Goal: Task Accomplishment & Management: Complete application form

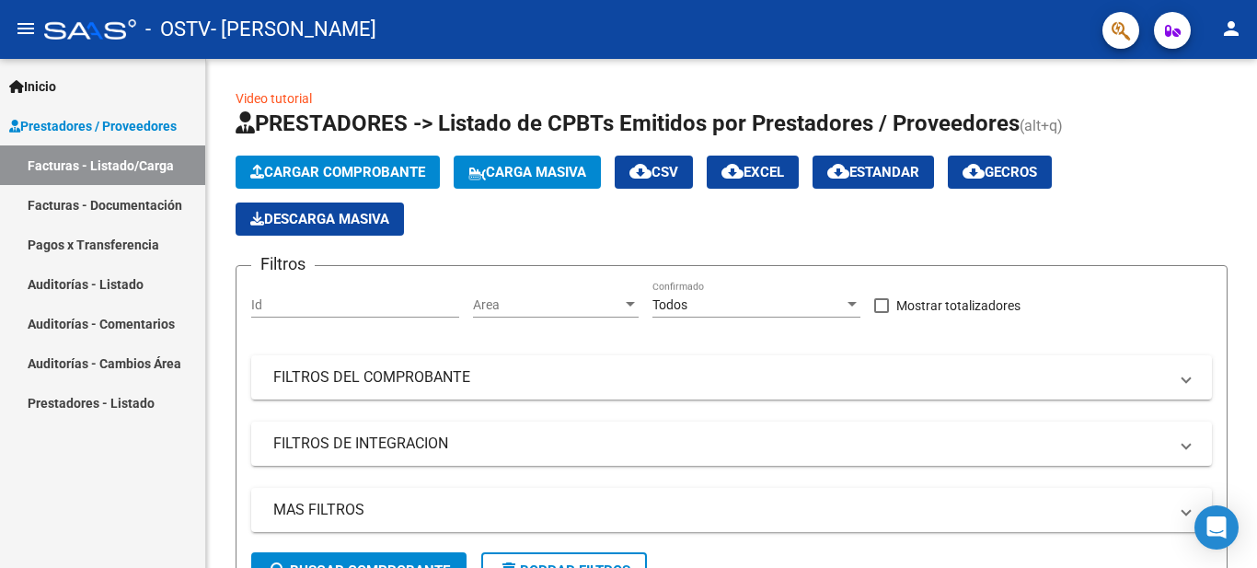
click at [133, 240] on link "Pagos x Transferencia" at bounding box center [102, 245] width 205 height 40
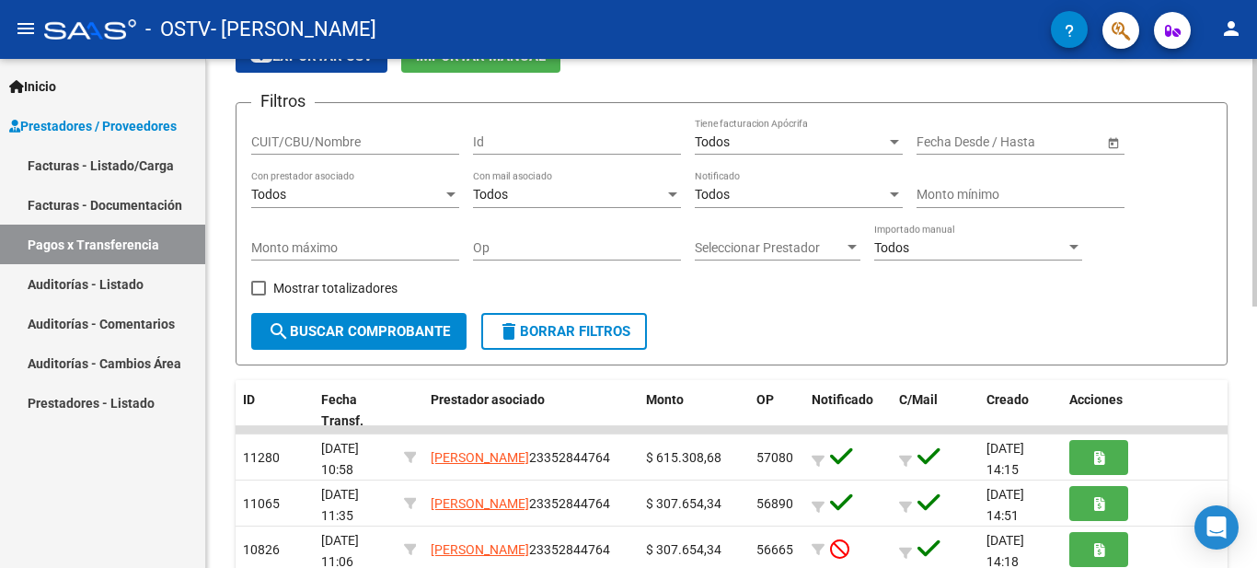
scroll to position [98, 0]
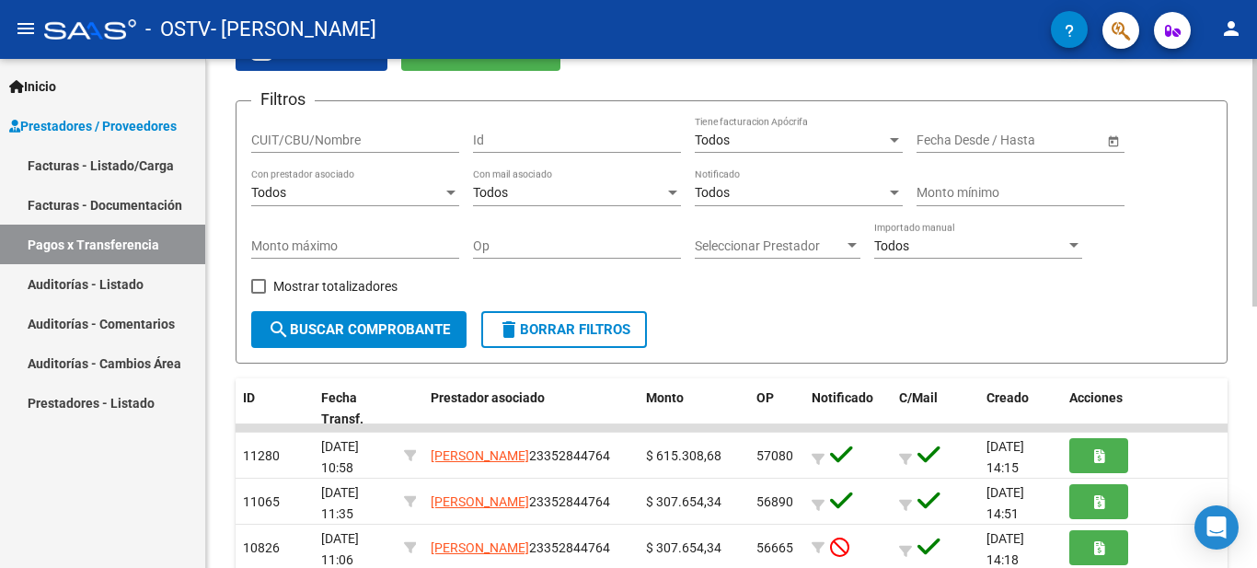
click at [1256, 220] on div at bounding box center [1255, 231] width 5 height 248
click at [143, 210] on link "Facturas - Documentación" at bounding box center [102, 205] width 205 height 40
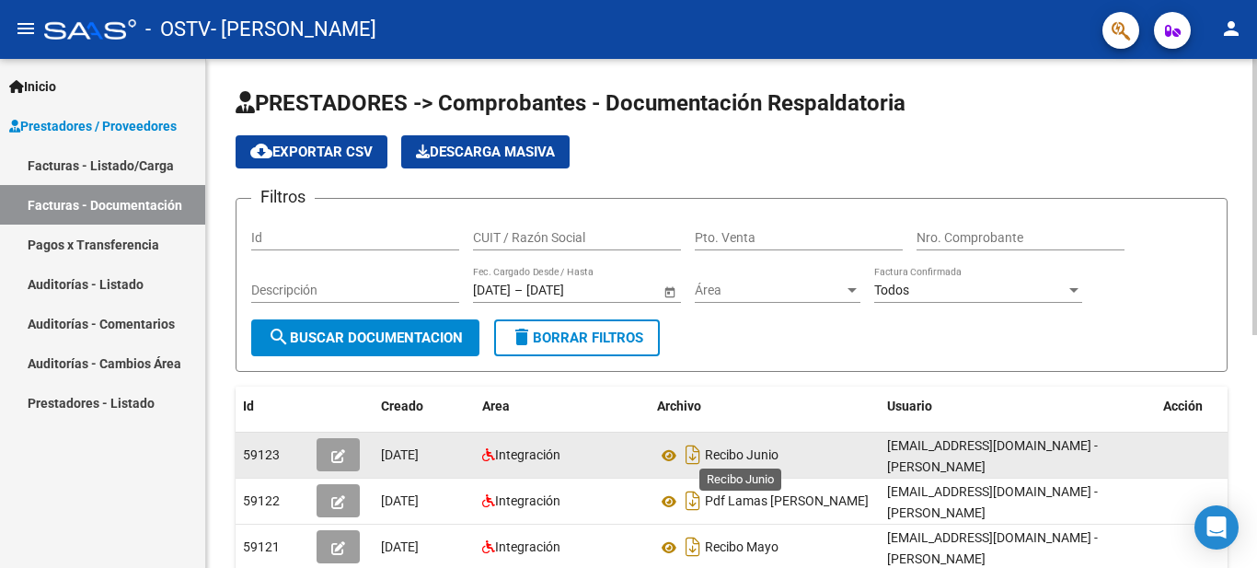
click at [778, 454] on span "Recibo Junio" at bounding box center [742, 455] width 74 height 15
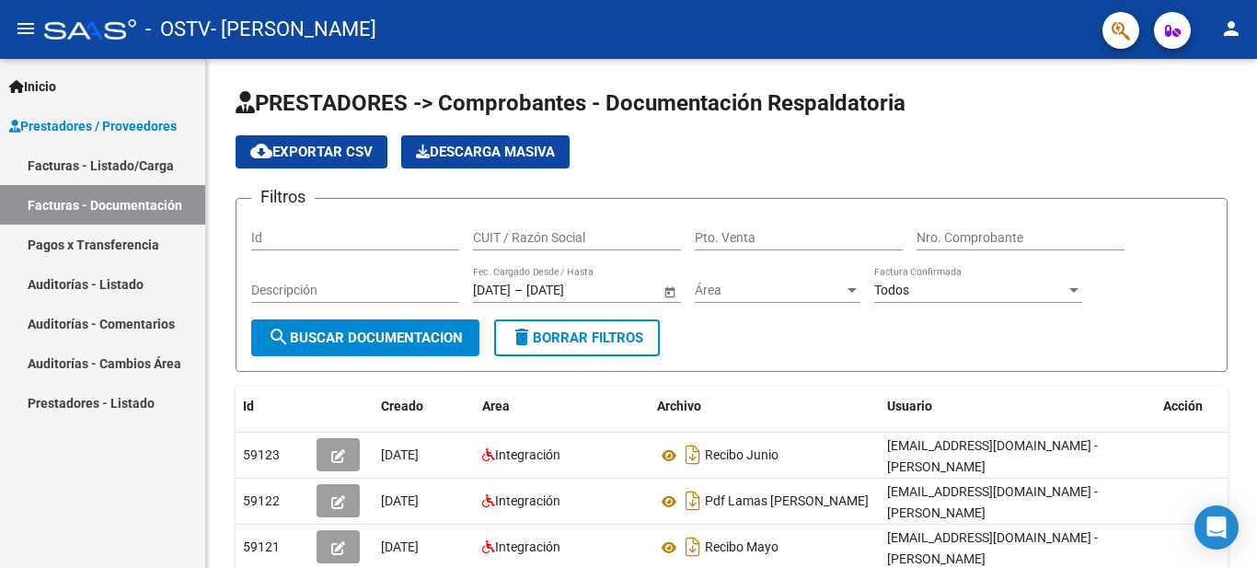
click at [102, 249] on link "Pagos x Transferencia" at bounding box center [102, 245] width 205 height 40
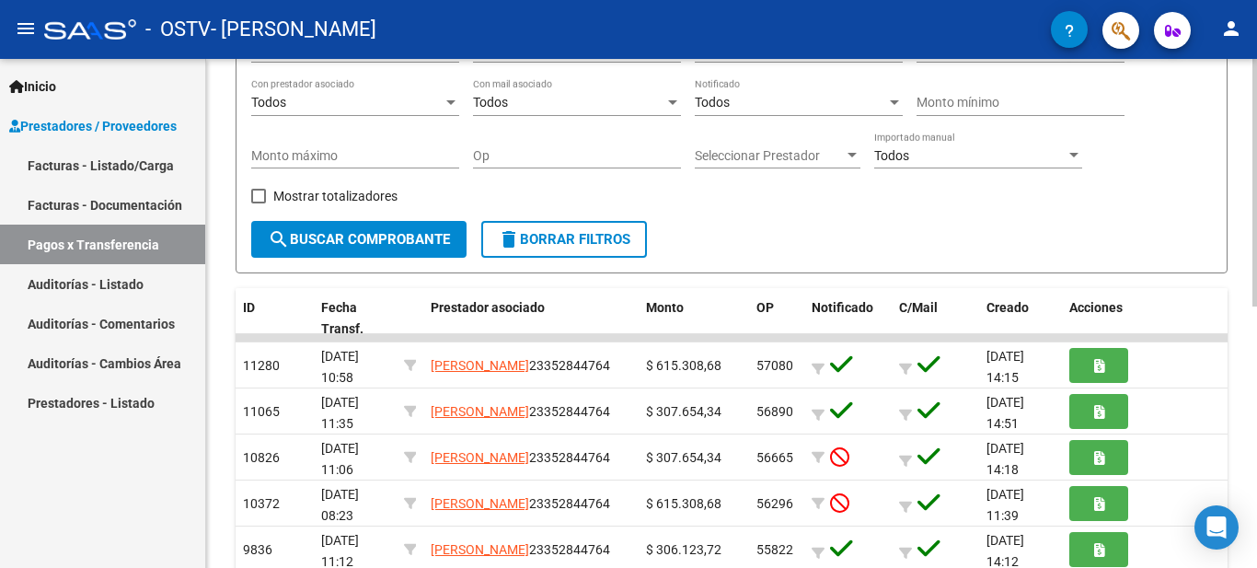
scroll to position [201, 0]
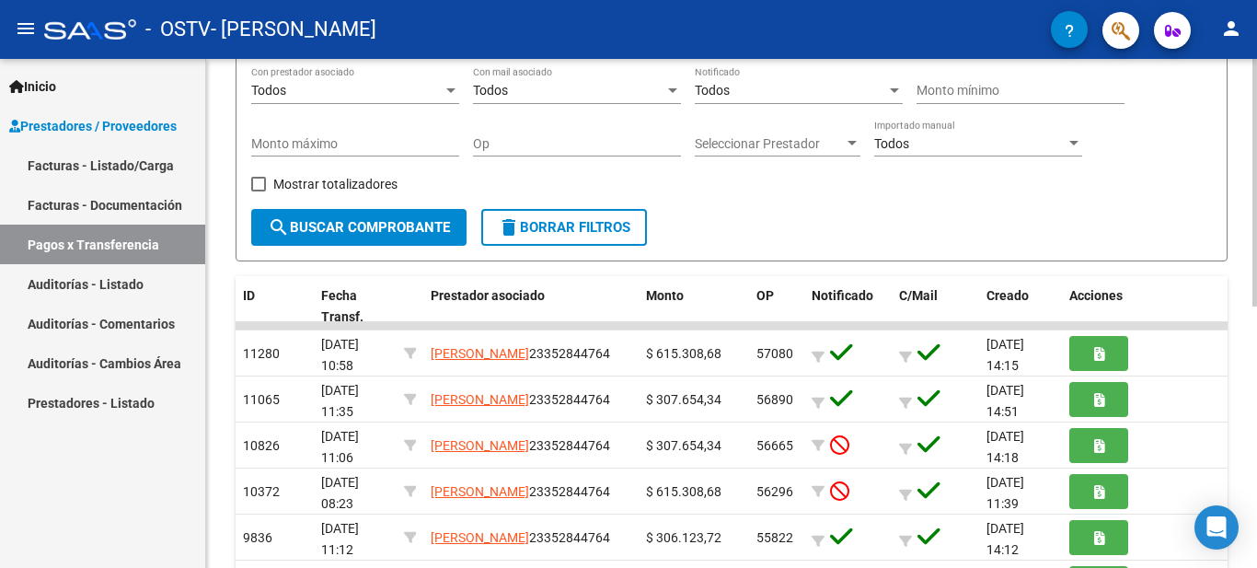
click at [1256, 268] on div at bounding box center [1255, 280] width 5 height 248
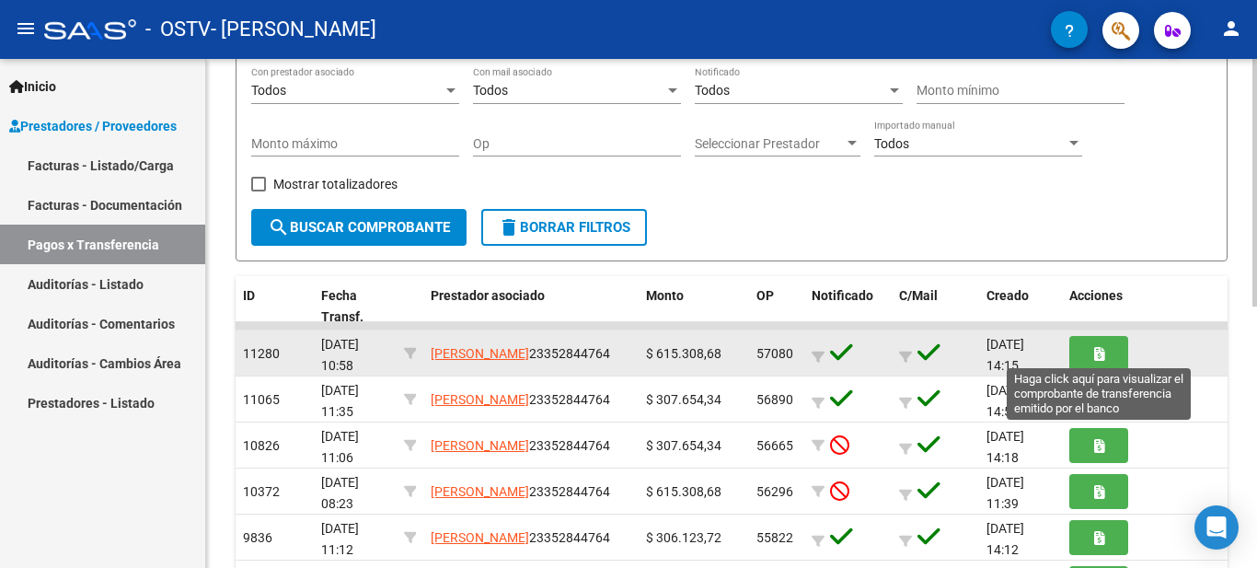
click at [1090, 354] on button "button" at bounding box center [1099, 353] width 59 height 34
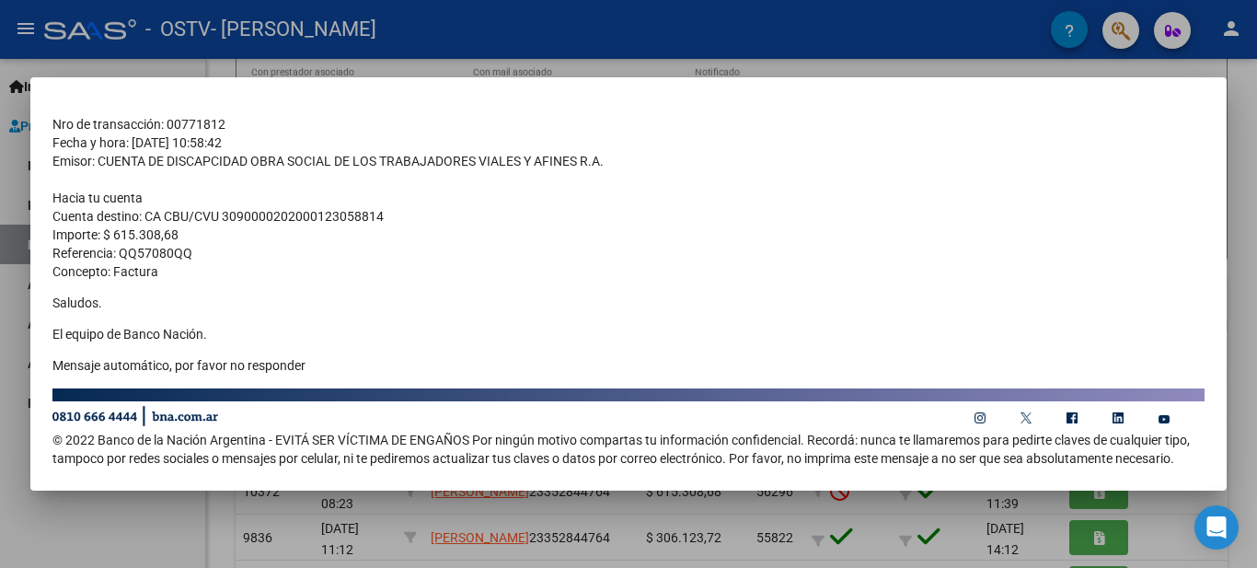
scroll to position [164, 0]
click at [1254, 130] on div at bounding box center [628, 284] width 1257 height 568
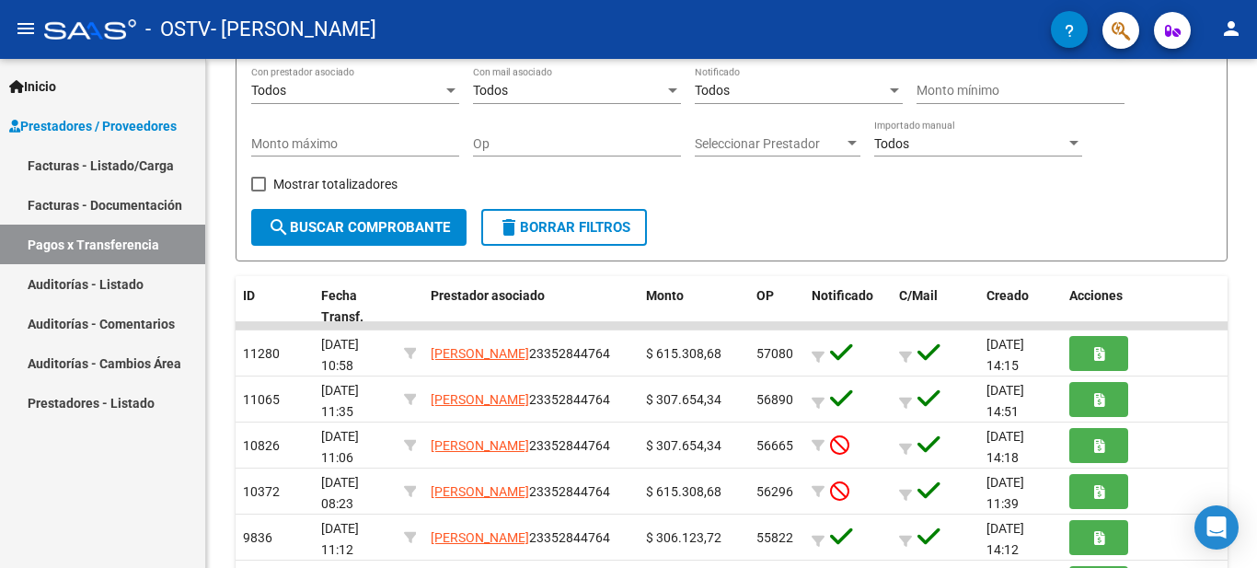
click at [121, 195] on link "Facturas - Documentación" at bounding box center [102, 205] width 205 height 40
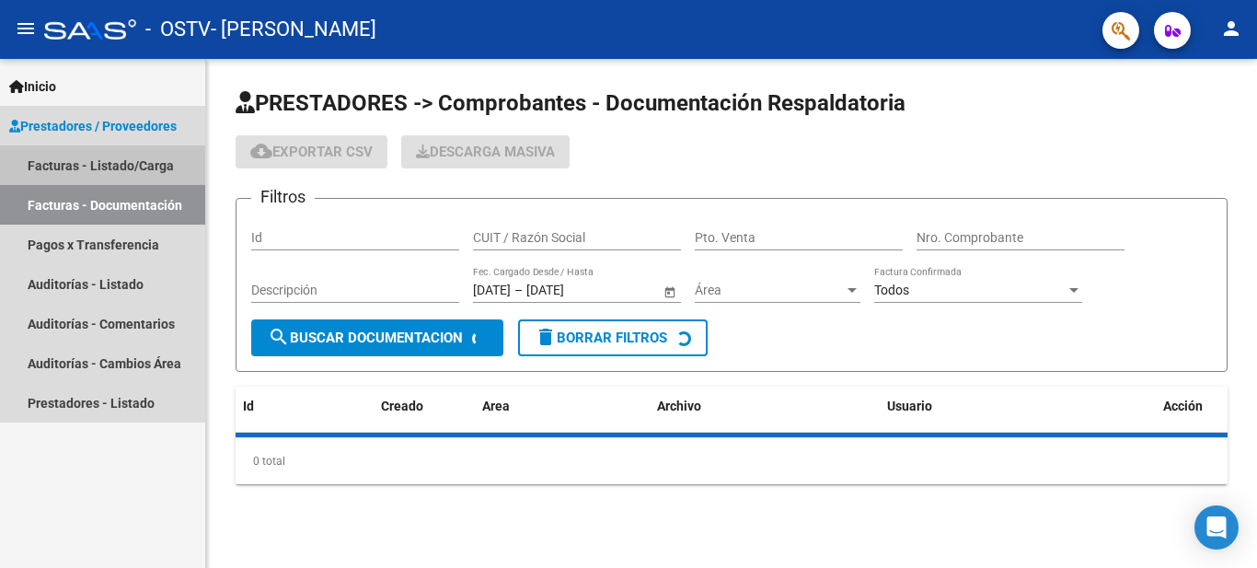
click at [133, 156] on link "Facturas - Listado/Carga" at bounding box center [102, 165] width 205 height 40
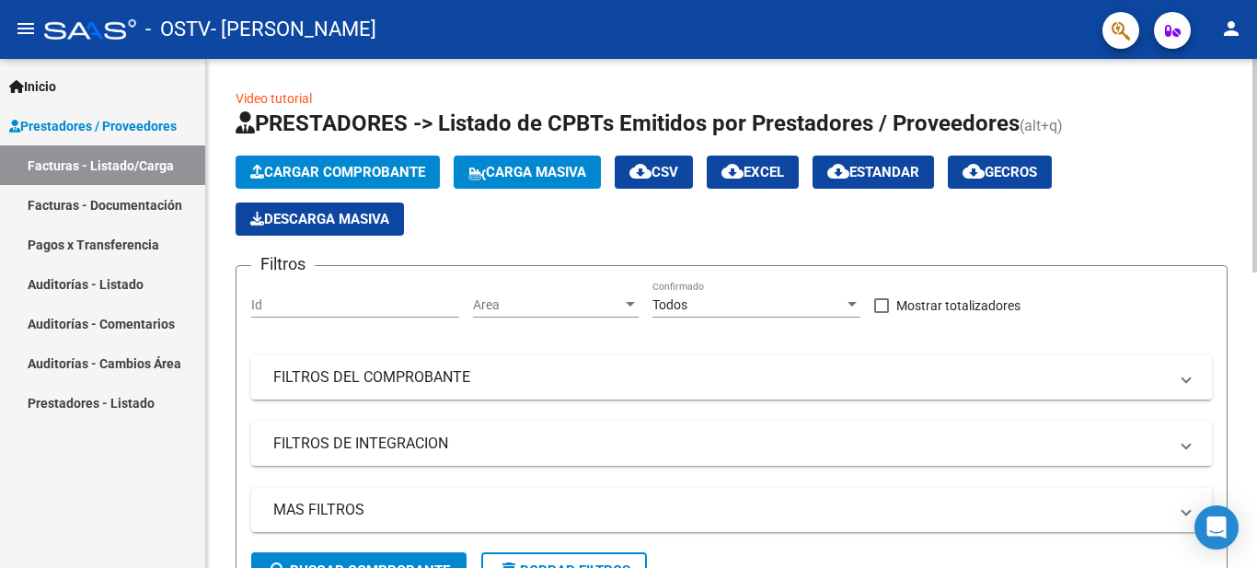
click at [371, 172] on span "Cargar Comprobante" at bounding box center [337, 172] width 175 height 17
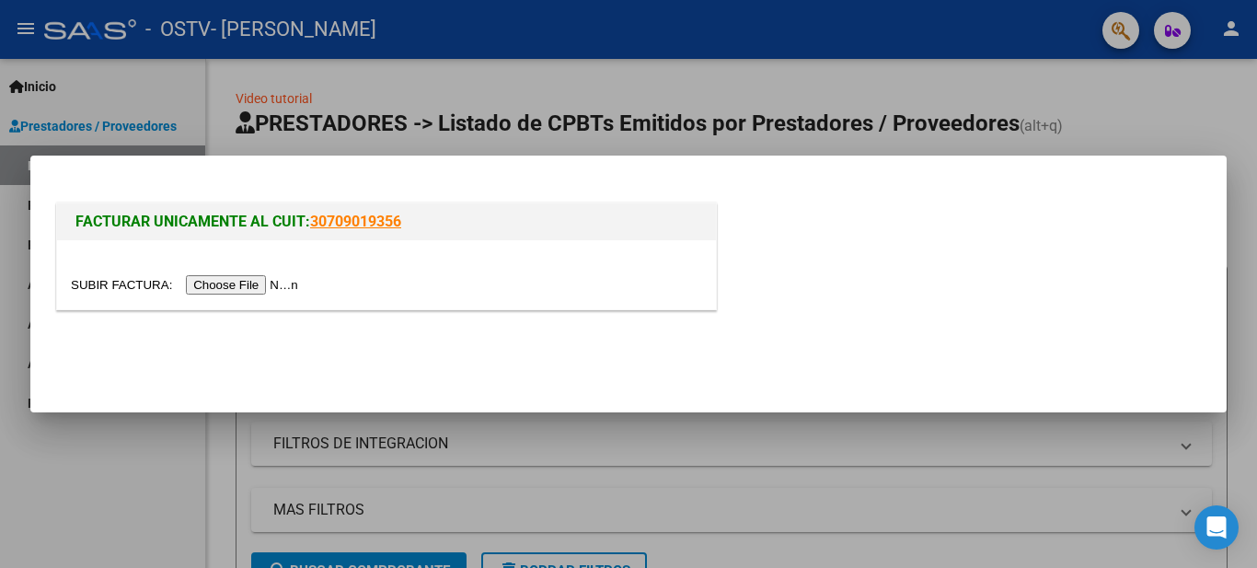
click at [264, 282] on input "file" at bounding box center [187, 284] width 233 height 19
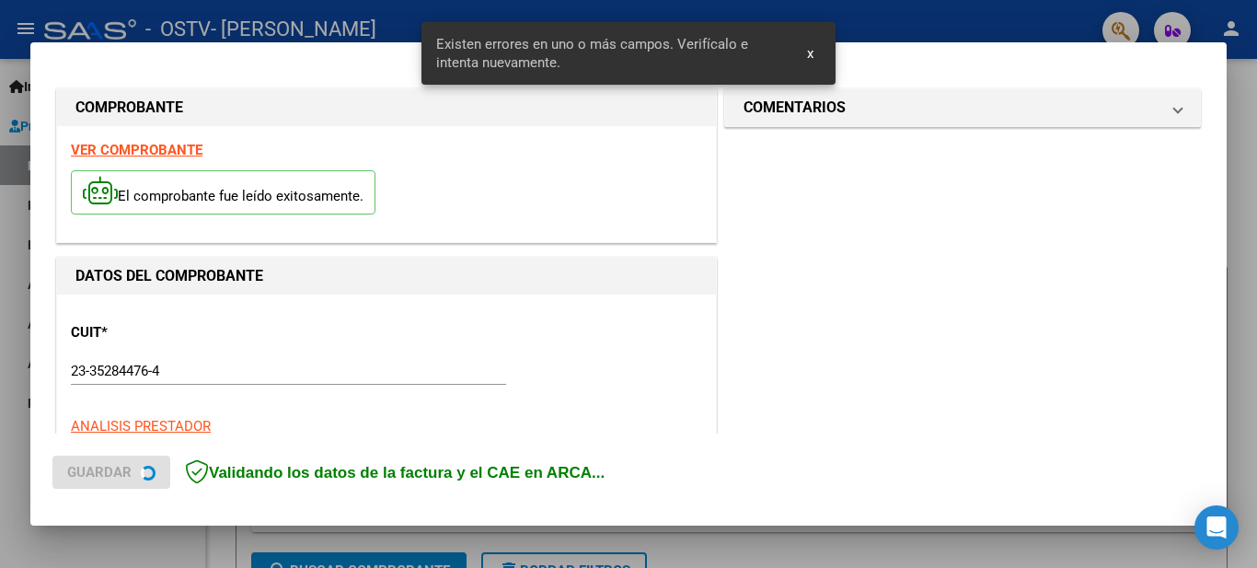
scroll to position [422, 0]
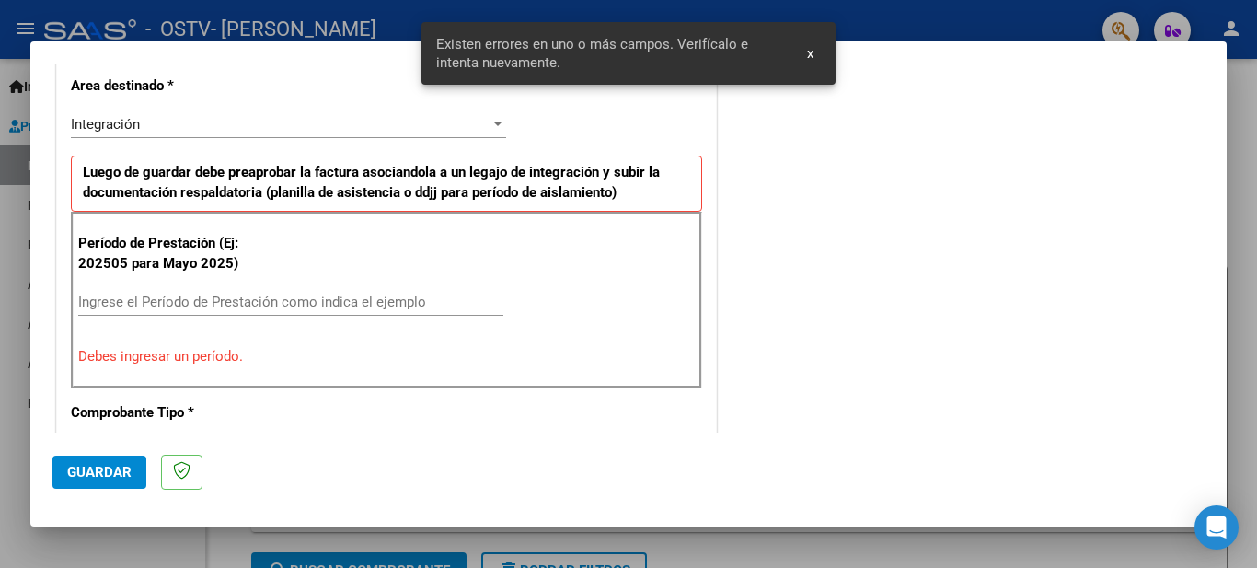
click at [354, 301] on input "Ingrese el Período de Prestación como indica el ejemplo" at bounding box center [290, 302] width 425 height 17
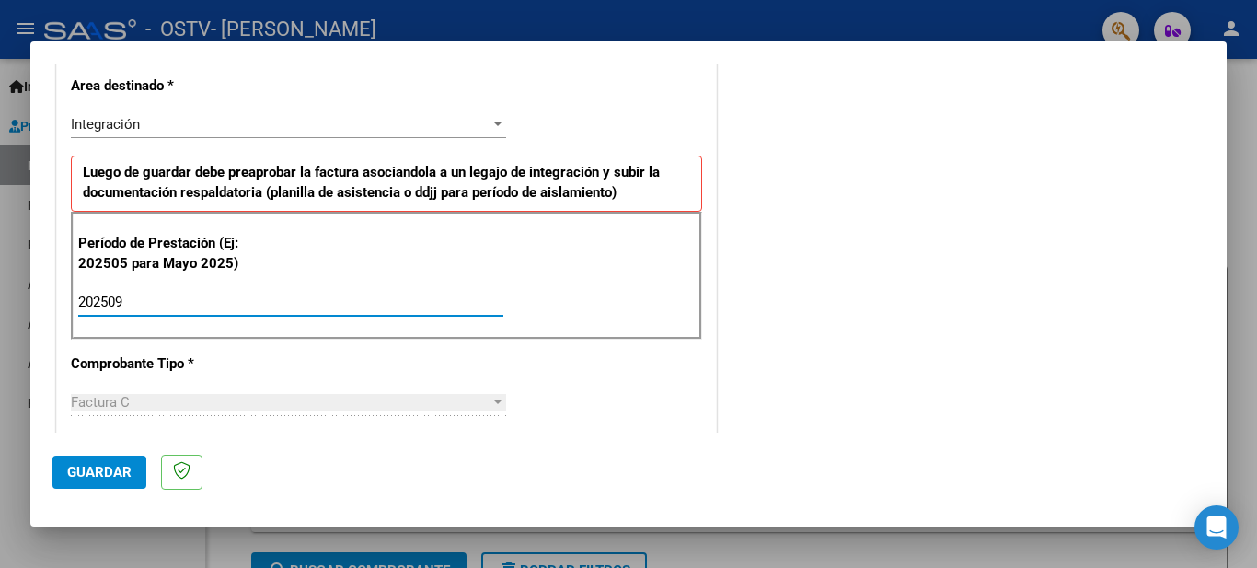
type input "202509"
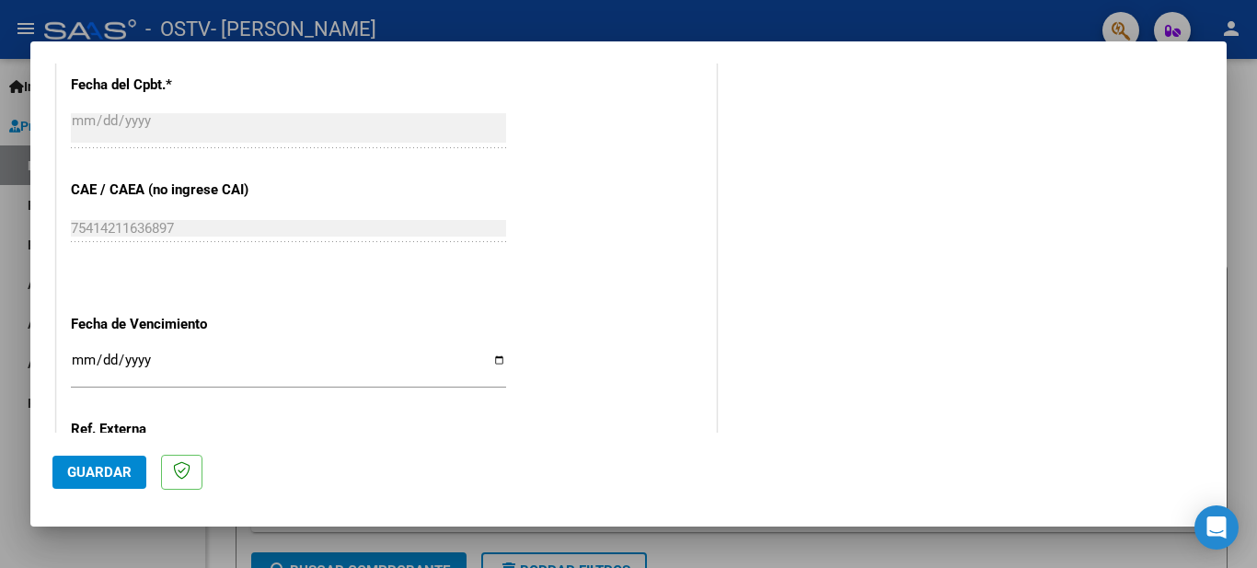
scroll to position [1140, 0]
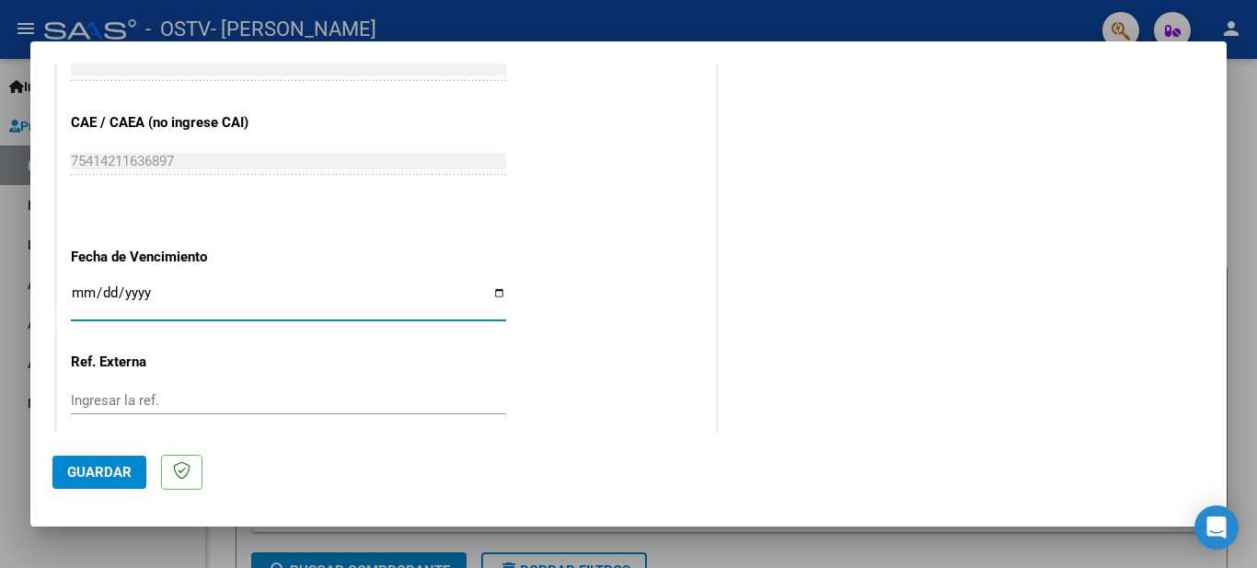
click at [485, 290] on input "Ingresar la fecha" at bounding box center [288, 299] width 435 height 29
click at [500, 295] on input "Ingresar la fecha" at bounding box center [288, 299] width 435 height 29
click at [492, 292] on input "Ingresar la fecha" at bounding box center [288, 299] width 435 height 29
type input "[DATE]"
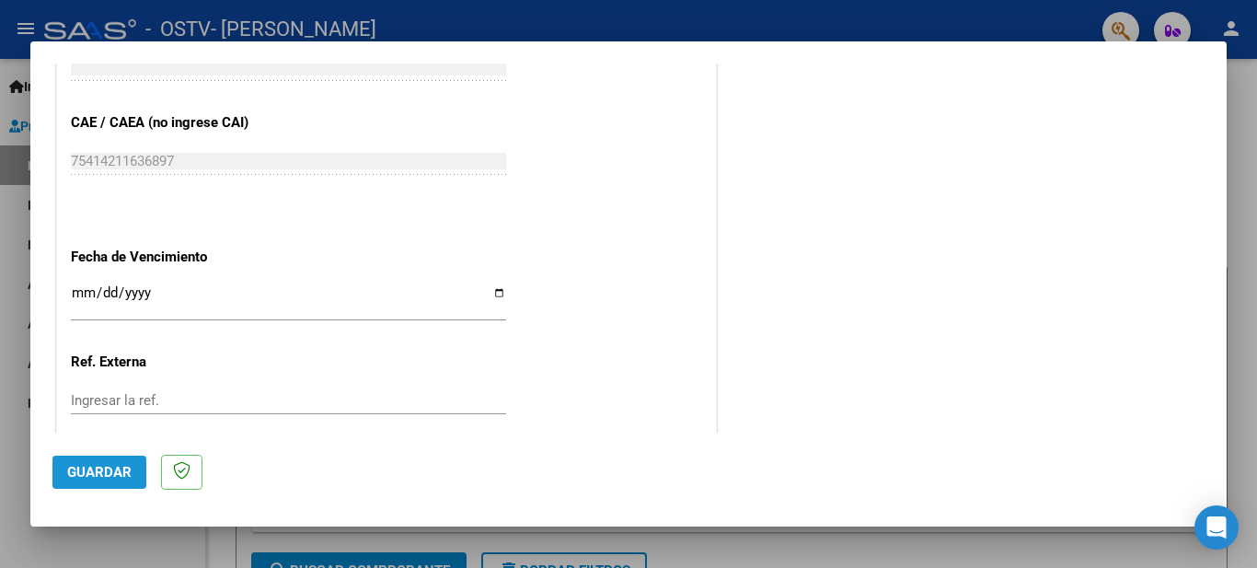
click at [130, 464] on span "Guardar" at bounding box center [99, 472] width 64 height 17
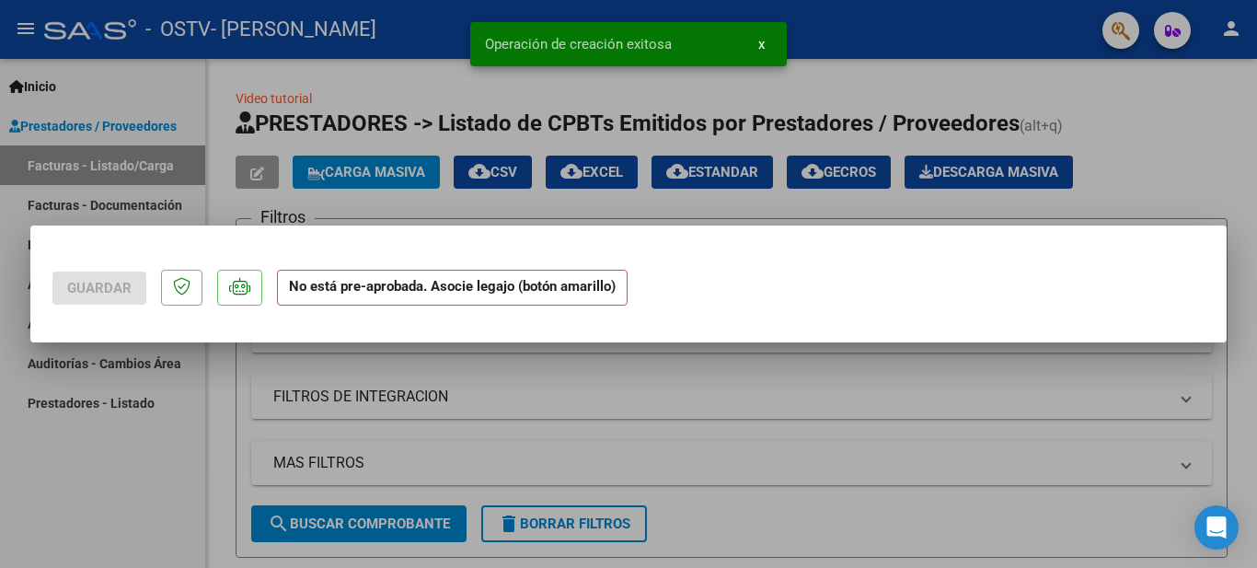
scroll to position [0, 0]
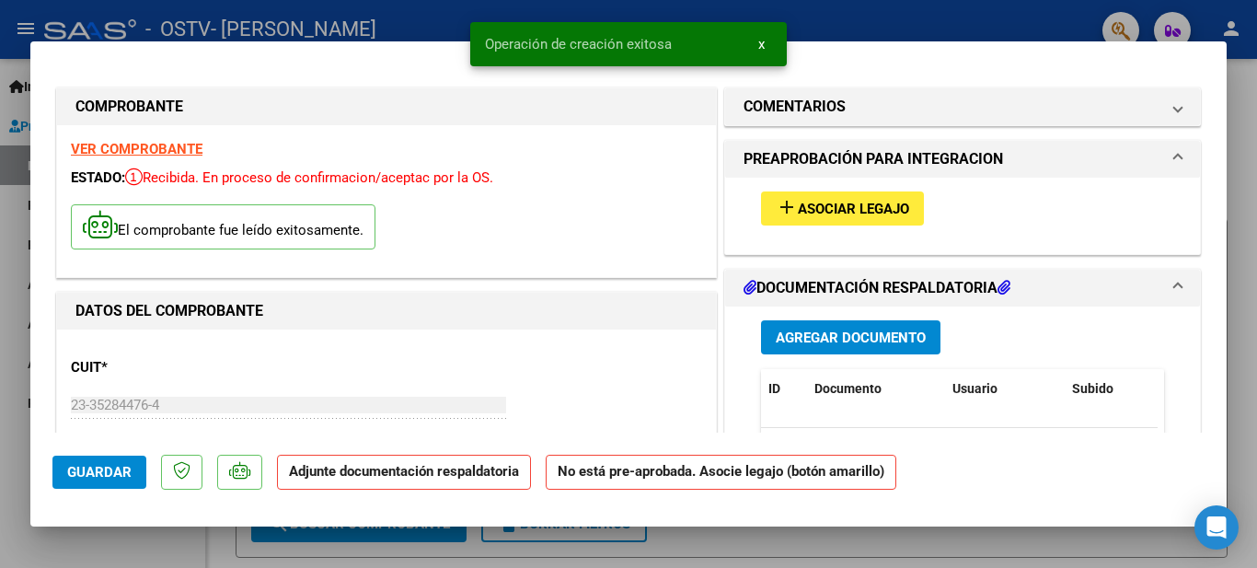
click at [850, 344] on span "Agregar Documento" at bounding box center [851, 338] width 150 height 17
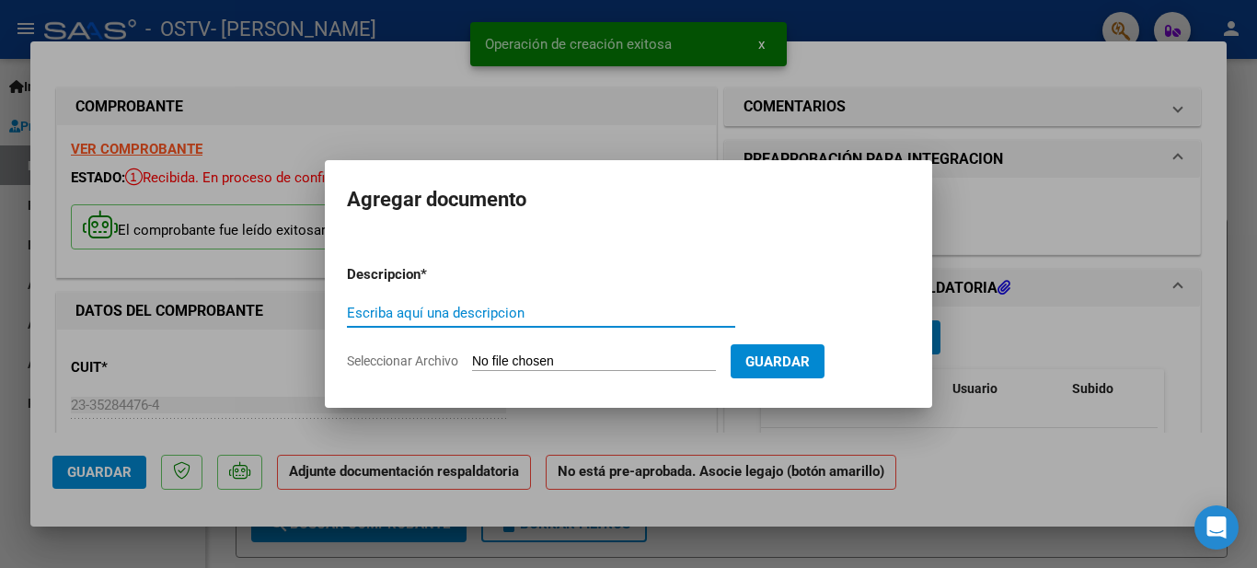
click at [462, 315] on input "Escriba aquí una descripcion" at bounding box center [541, 313] width 388 height 17
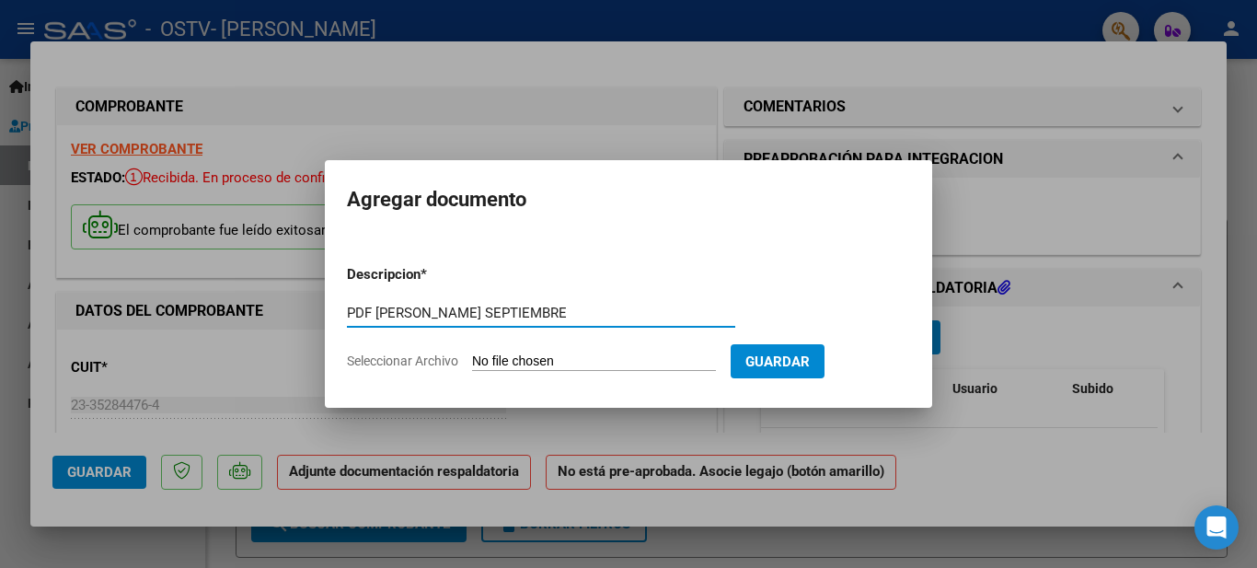
type input "PDF [PERSON_NAME] SEPTIEMBRE"
click at [577, 365] on input "Seleccionar Archivo" at bounding box center [594, 361] width 244 height 17
type input "C:\fakepath\PDF [PERSON_NAME] .pdf"
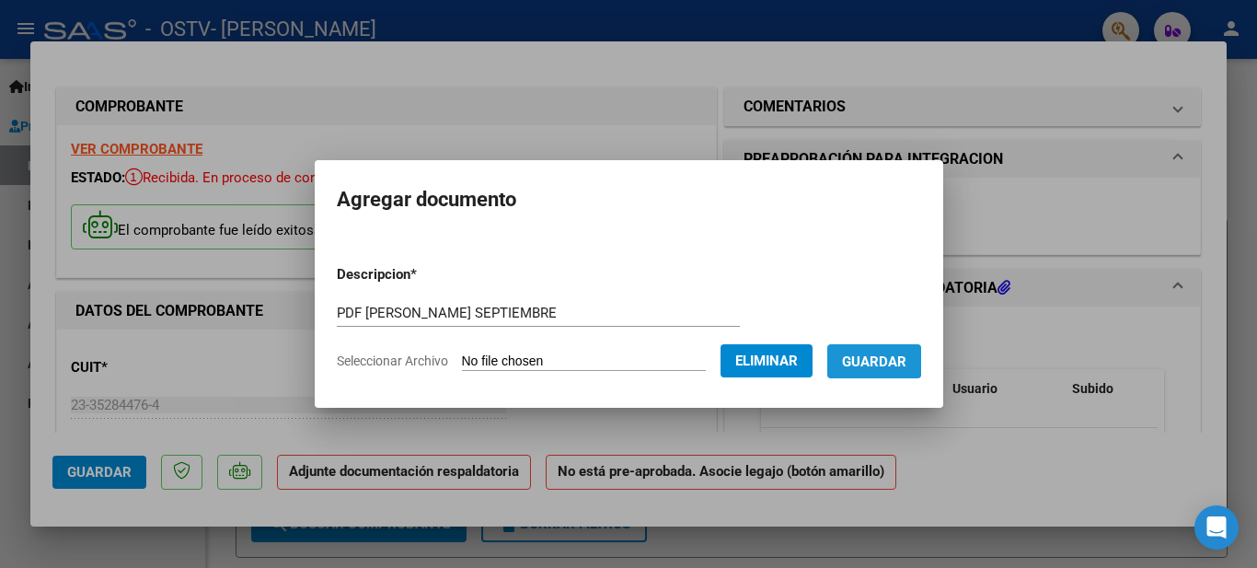
click at [875, 357] on span "Guardar" at bounding box center [874, 361] width 64 height 17
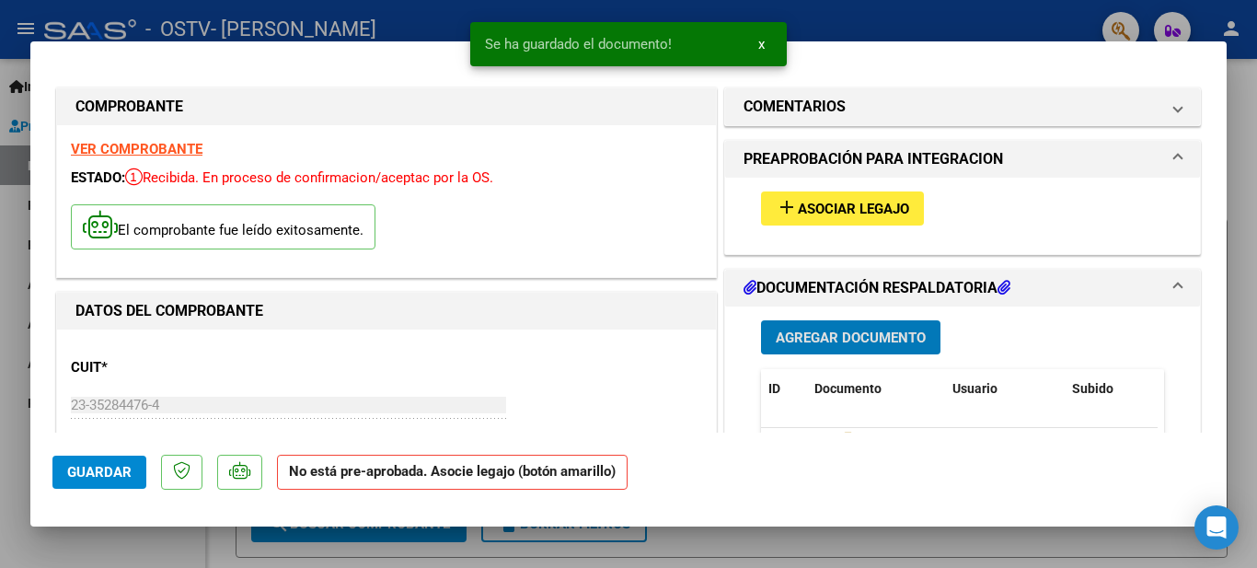
click at [798, 213] on span "Asociar Legajo" at bounding box center [853, 209] width 111 height 17
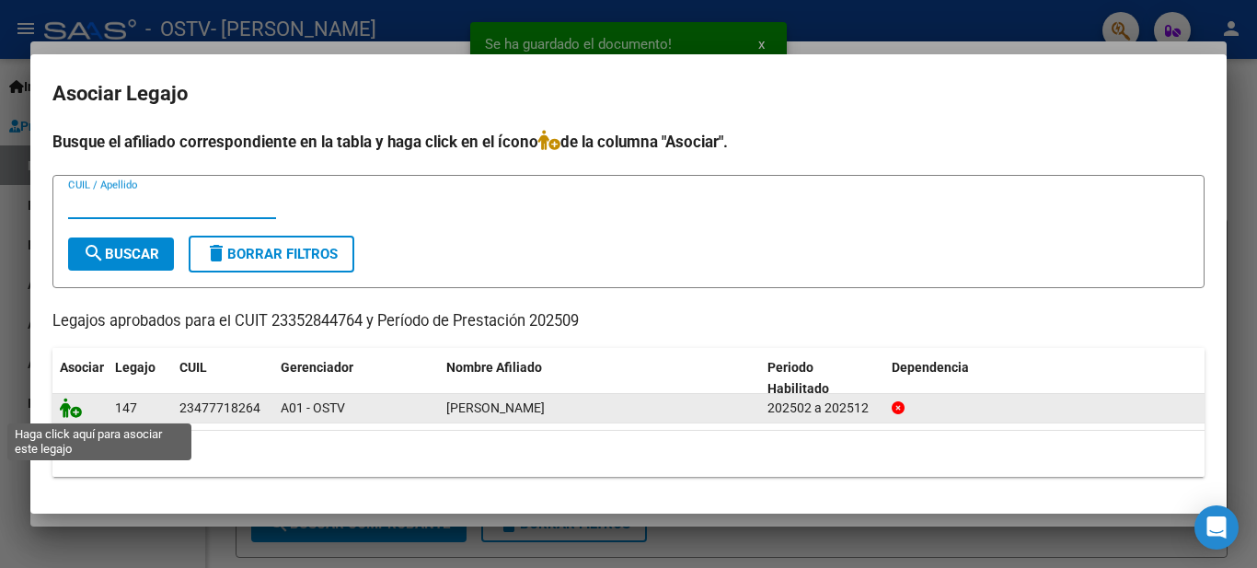
click at [68, 415] on icon at bounding box center [71, 408] width 22 height 20
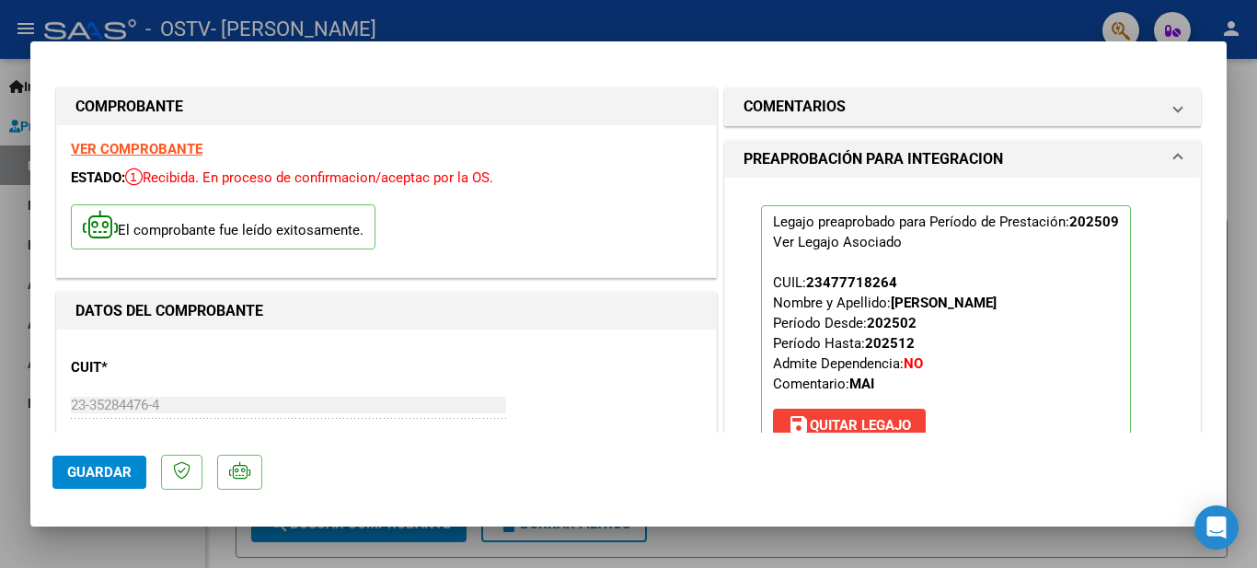
click at [81, 461] on button "Guardar" at bounding box center [99, 472] width 94 height 33
click at [1256, 133] on div at bounding box center [628, 284] width 1257 height 568
type input "$ 0,00"
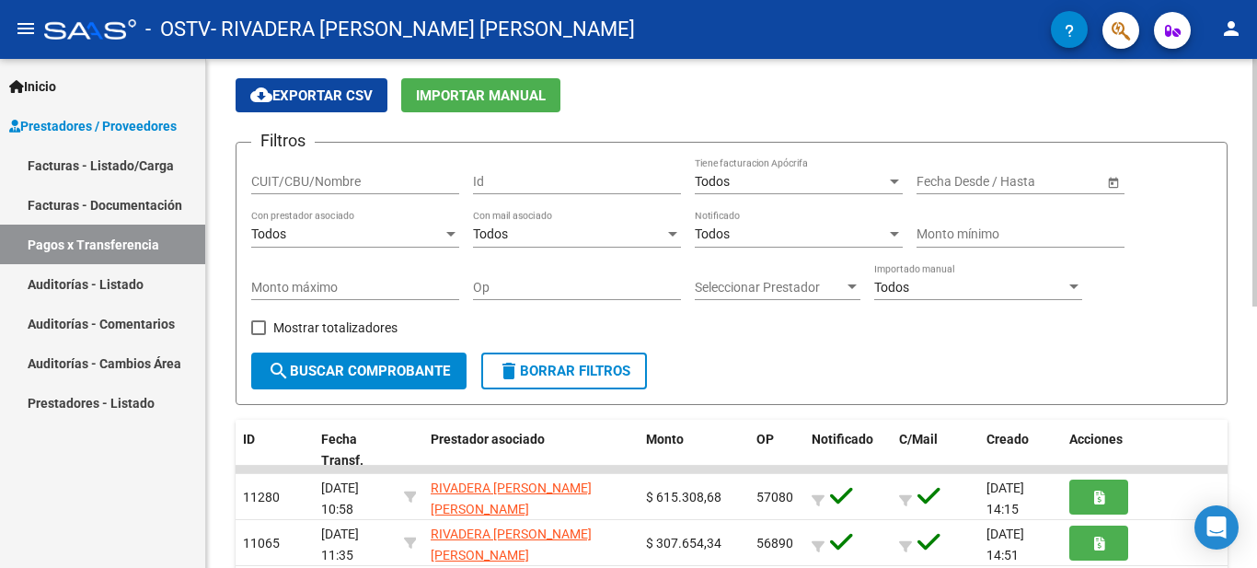
scroll to position [61, 0]
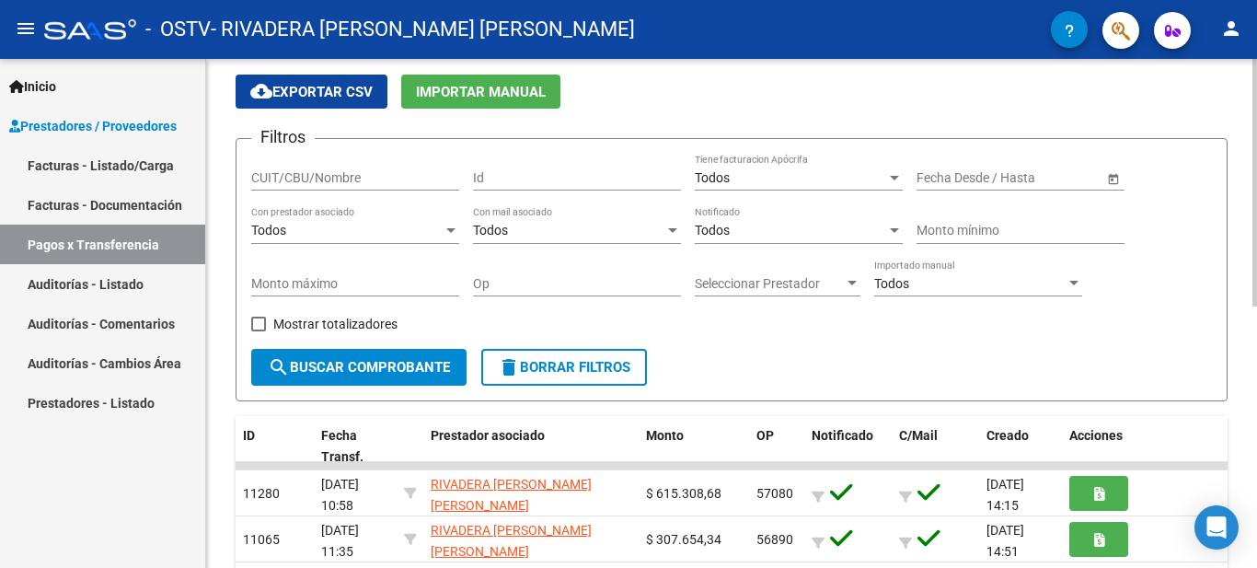
click at [1256, 194] on div at bounding box center [1255, 212] width 5 height 248
